Goal: Task Accomplishment & Management: Use online tool/utility

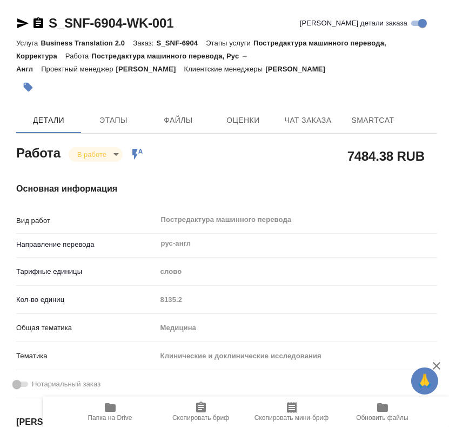
scroll to position [60, 0]
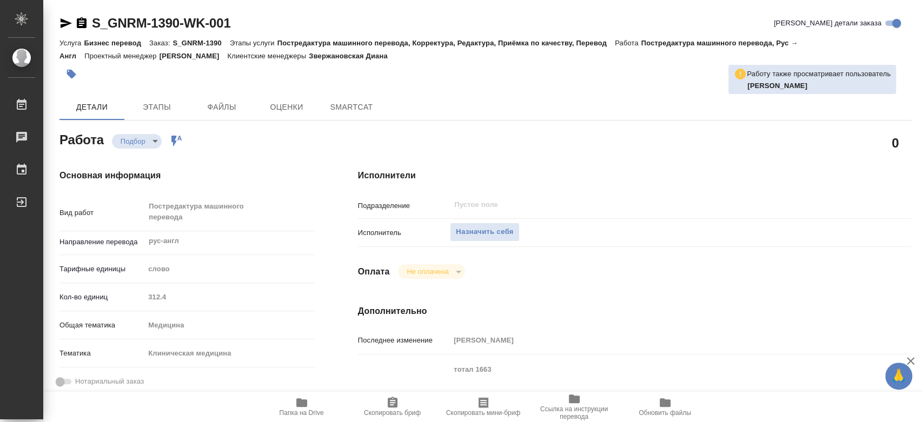
type textarea "x"
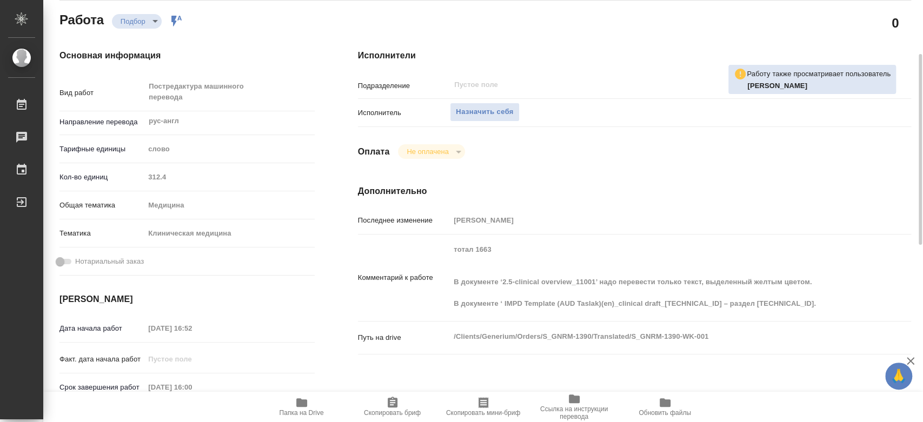
type textarea "x"
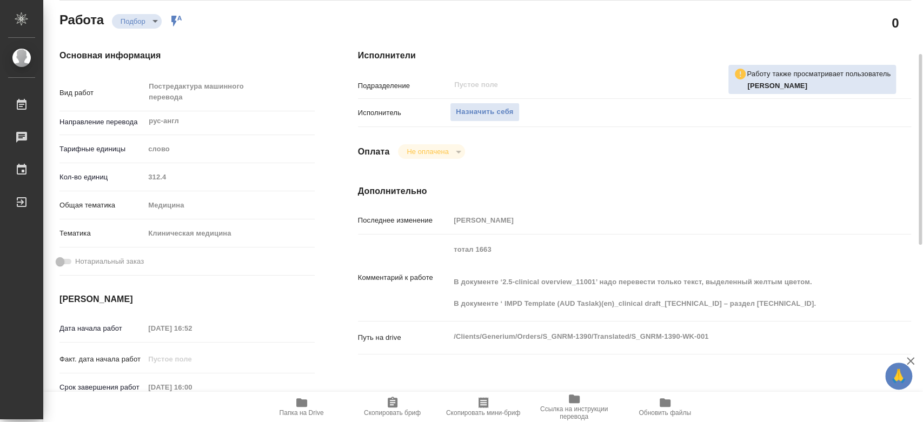
scroll to position [180, 0]
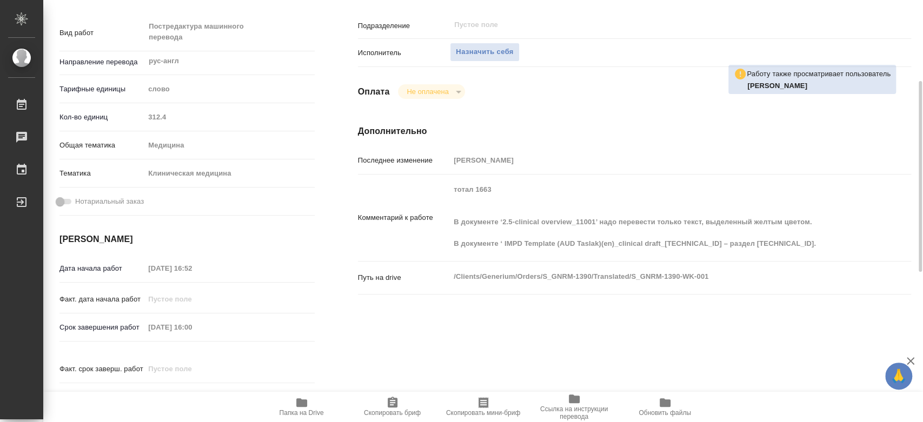
type textarea "x"
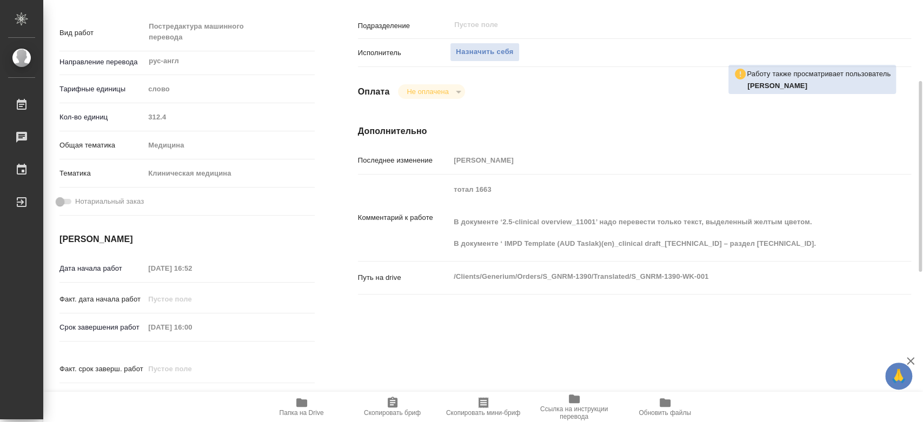
click at [295, 401] on icon "button" at bounding box center [301, 402] width 13 height 13
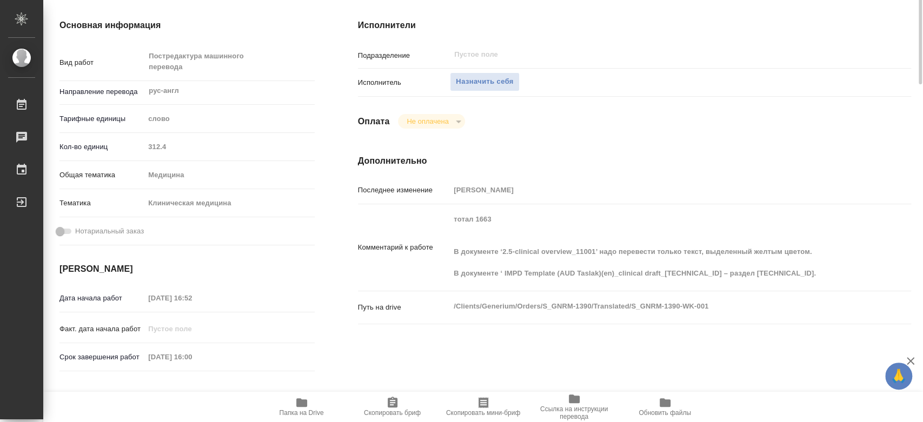
scroll to position [0, 0]
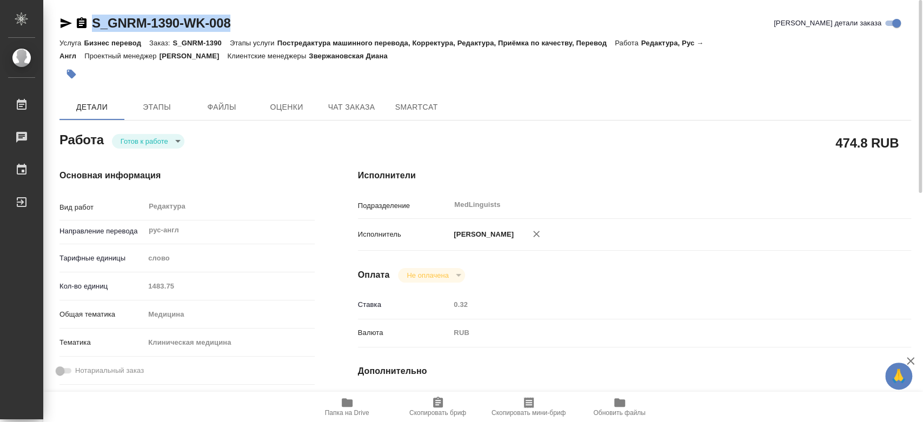
drag, startPoint x: 251, startPoint y: 19, endPoint x: 93, endPoint y: 24, distance: 158.5
click at [93, 24] on div "S_GNRM-1390-WK-008 Кратко детали заказа" at bounding box center [485, 23] width 852 height 17
copy link "S_GNRM-1390-WK-008"
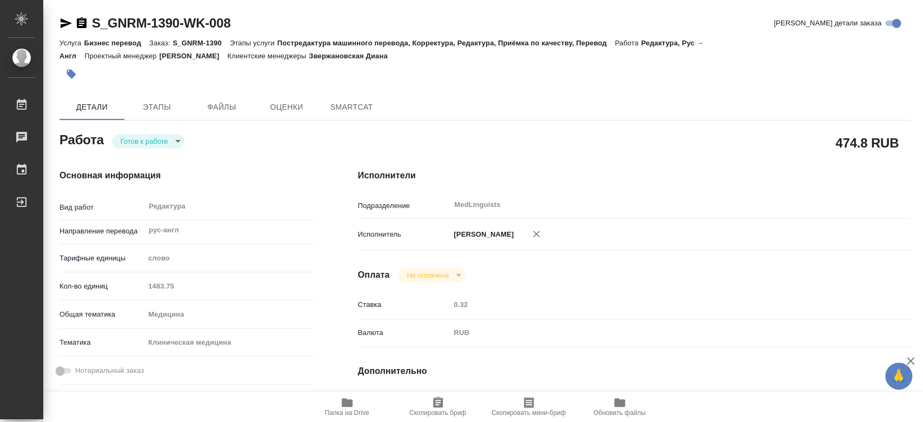
type textarea "x"
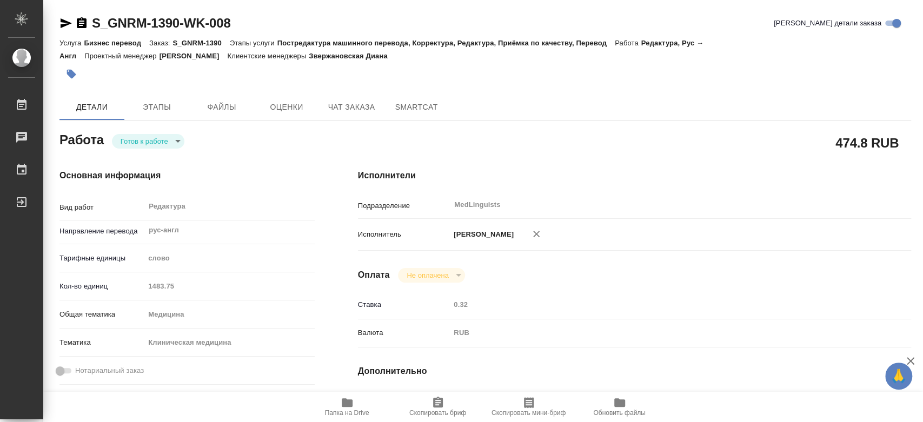
type textarea "x"
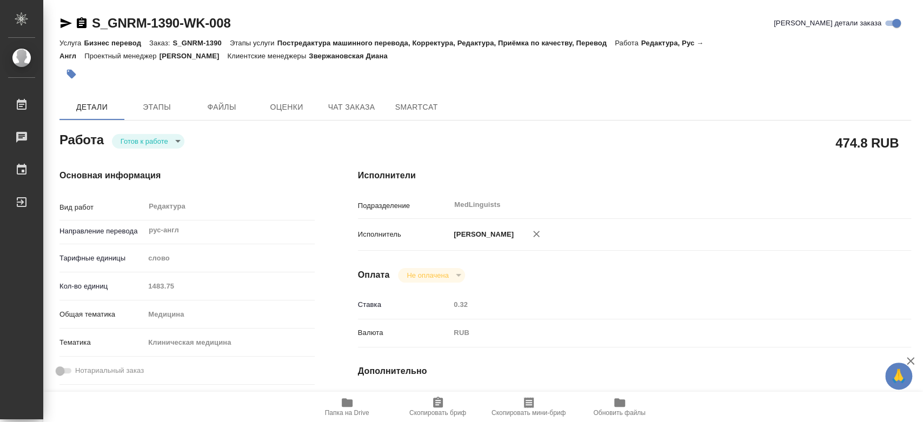
type textarea "x"
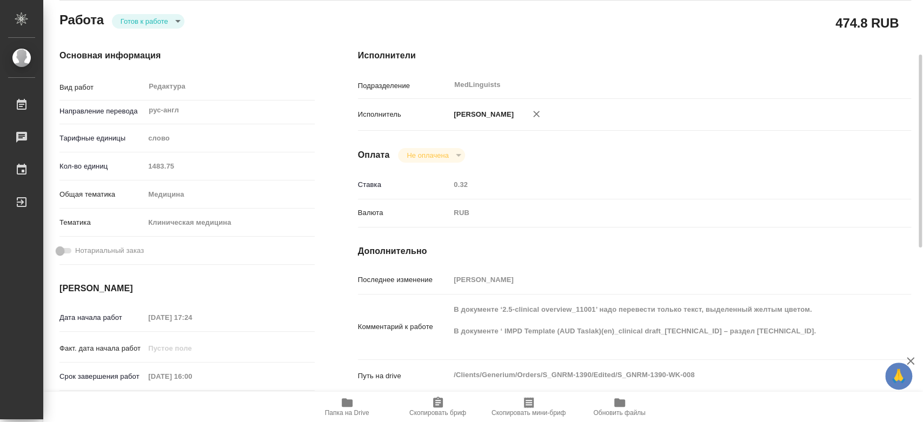
scroll to position [240, 0]
